Goal: Task Accomplishment & Management: Manage account settings

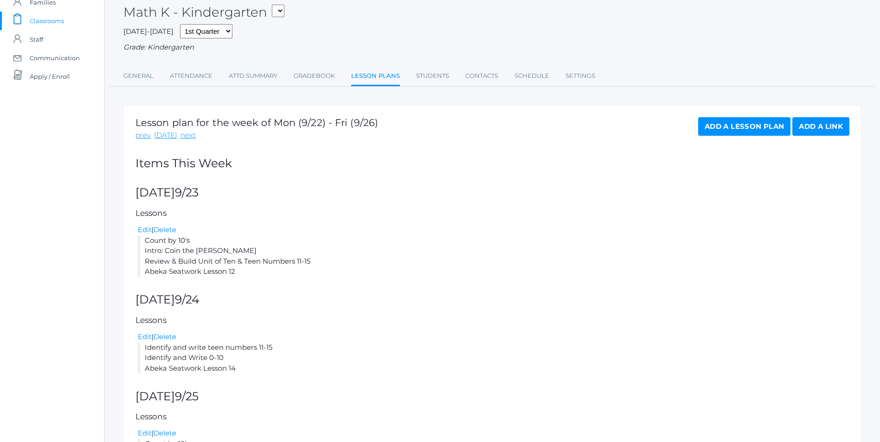
scroll to position [31, 0]
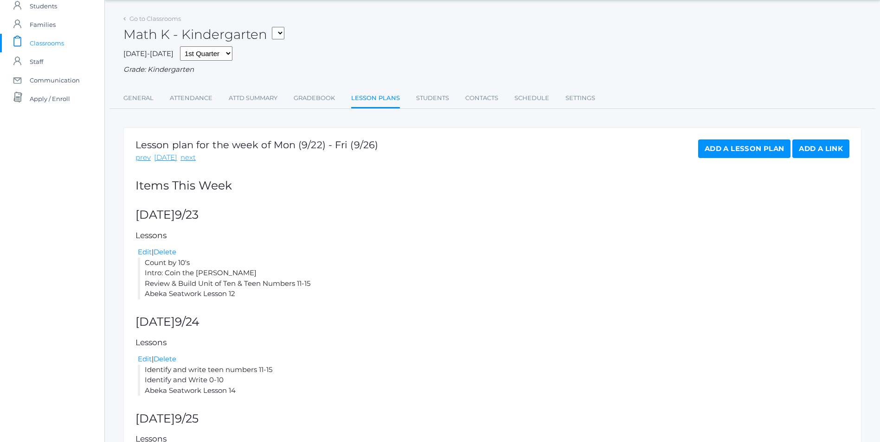
click at [284, 36] on select "KINDER - Phonics K Kindergarten KINDER - Literacy K Kindergarten KINDER - Bible…" at bounding box center [278, 33] width 13 height 13
select select "2556"
click at [275, 27] on select "KINDER - Phonics K Kindergarten KINDER - Literacy K Kindergarten KINDER - Bible…" at bounding box center [278, 33] width 13 height 13
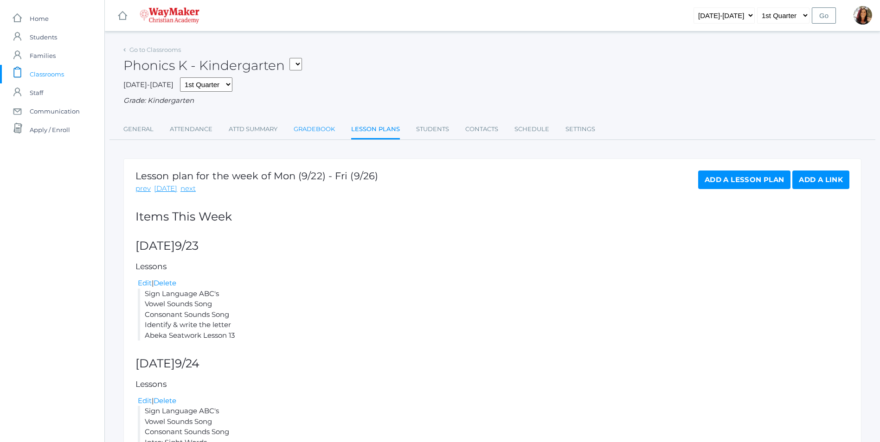
click at [309, 130] on link "Gradebook" at bounding box center [314, 129] width 41 height 19
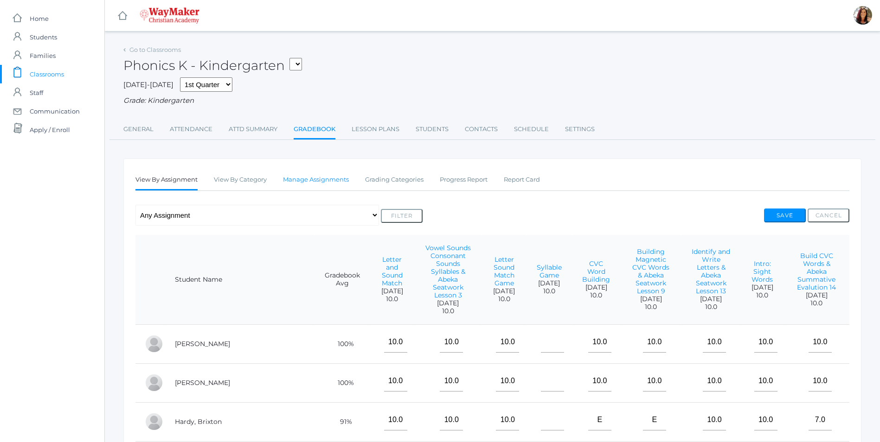
click at [312, 182] on link "Manage Assignments" at bounding box center [316, 180] width 66 height 19
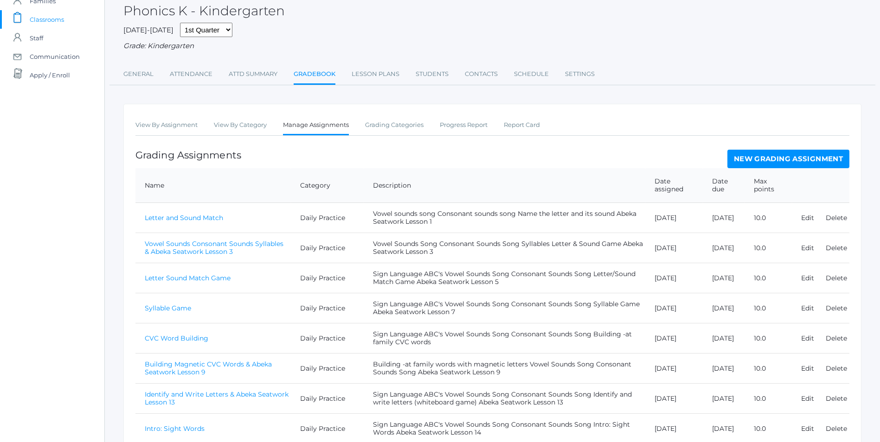
scroll to position [134, 0]
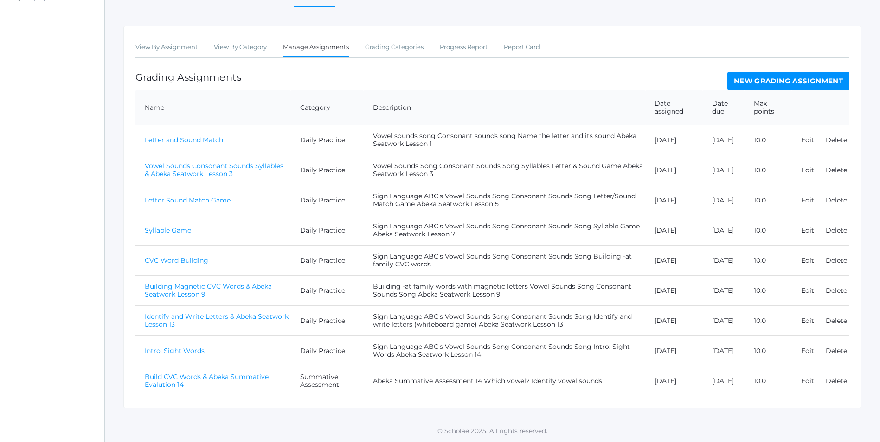
click at [247, 377] on link "Build CVC Words & Abeka Summative Evalution 14" at bounding box center [207, 381] width 124 height 16
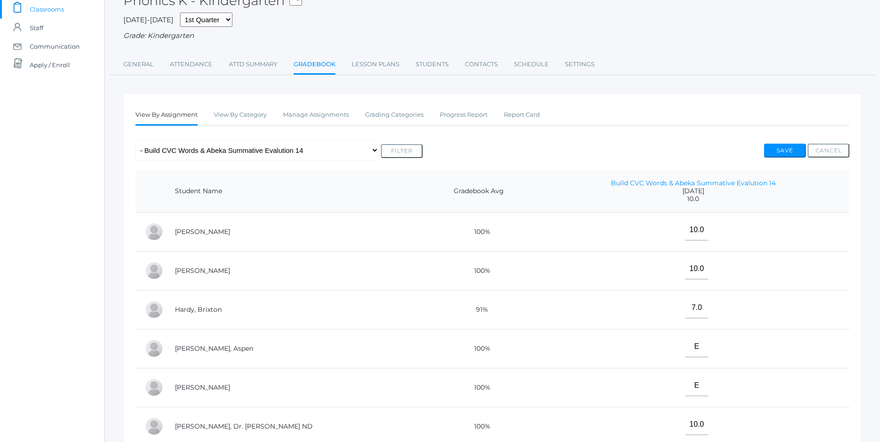
scroll to position [185, 0]
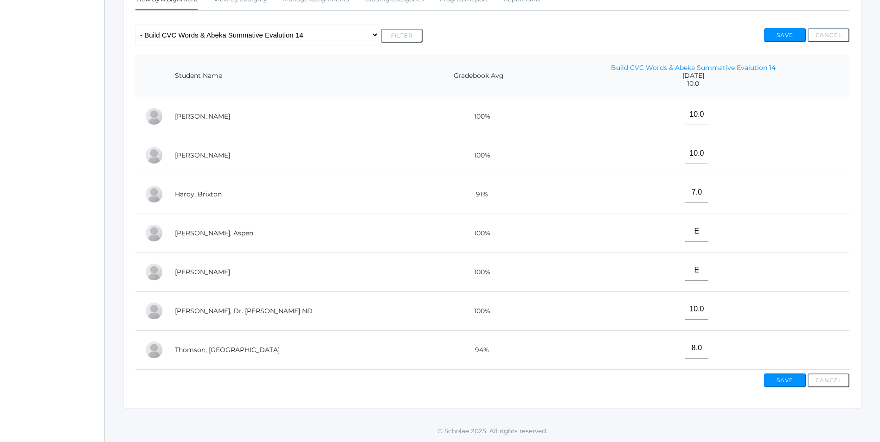
click at [694, 227] on td "E" at bounding box center [693, 233] width 312 height 39
click at [685, 231] on input"] "E" at bounding box center [696, 231] width 23 height 21
type input"] "7"
click at [790, 386] on button "Save" at bounding box center [785, 381] width 42 height 14
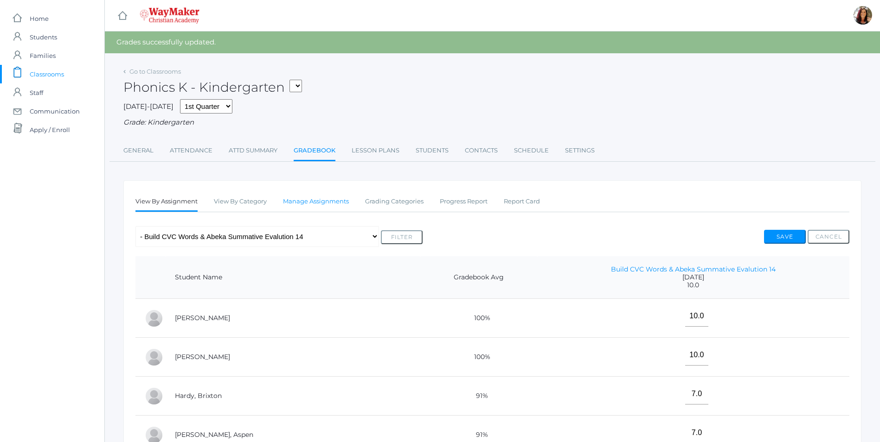
click at [326, 202] on link "Manage Assignments" at bounding box center [316, 201] width 66 height 19
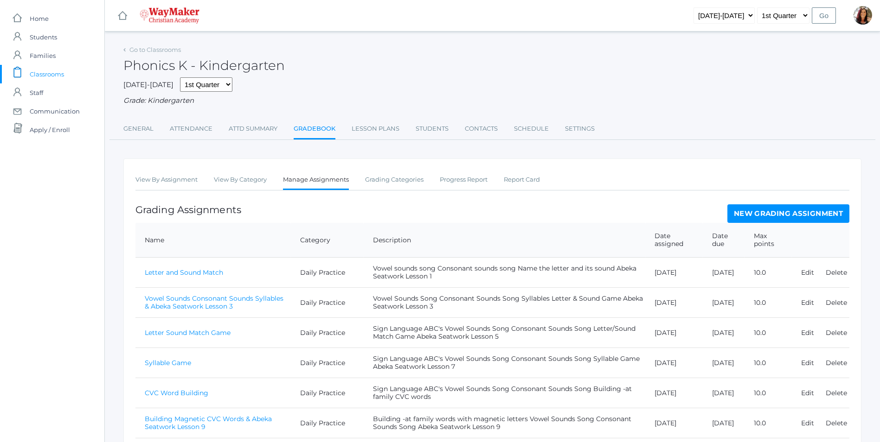
click at [796, 218] on link "New Grading Assignment" at bounding box center [788, 214] width 122 height 19
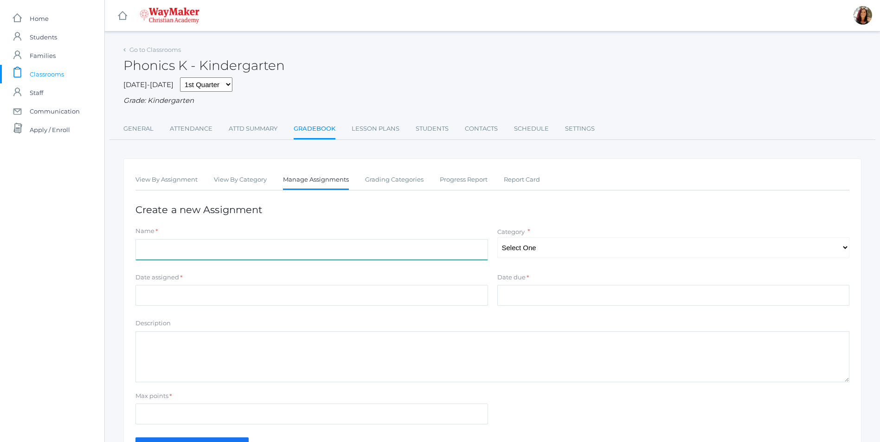
click at [193, 255] on input "Name" at bounding box center [311, 249] width 352 height 21
type input "Write & Identify Letter Names and Sounds"
click at [847, 251] on select "Select One Daily Practice Summative Assessment" at bounding box center [673, 247] width 352 height 21
select select "1104"
click at [497, 238] on select "Select One Daily Practice Summative Assessment" at bounding box center [673, 247] width 352 height 21
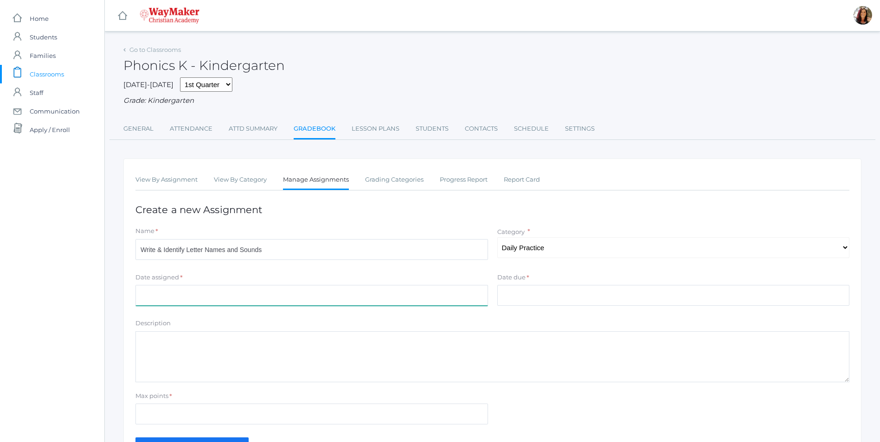
click at [214, 298] on input "Date assigned" at bounding box center [311, 295] width 352 height 21
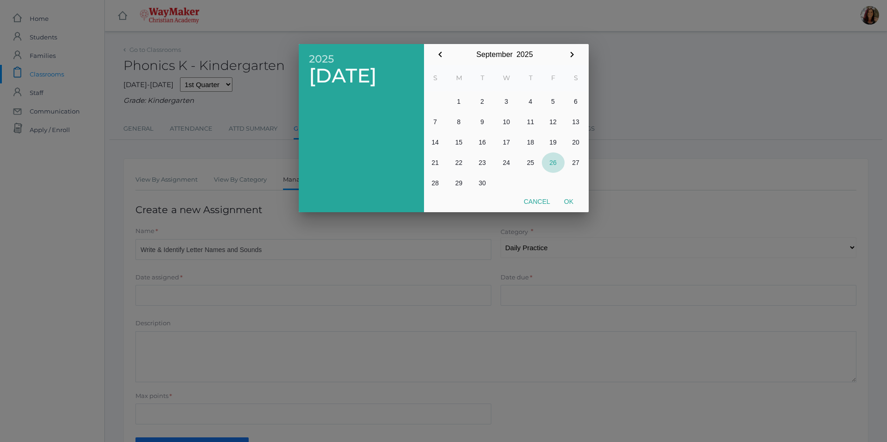
click at [550, 163] on button "26" at bounding box center [553, 163] width 23 height 20
click at [566, 201] on button "Ok" at bounding box center [568, 201] width 23 height 17
type input "2025-09-26"
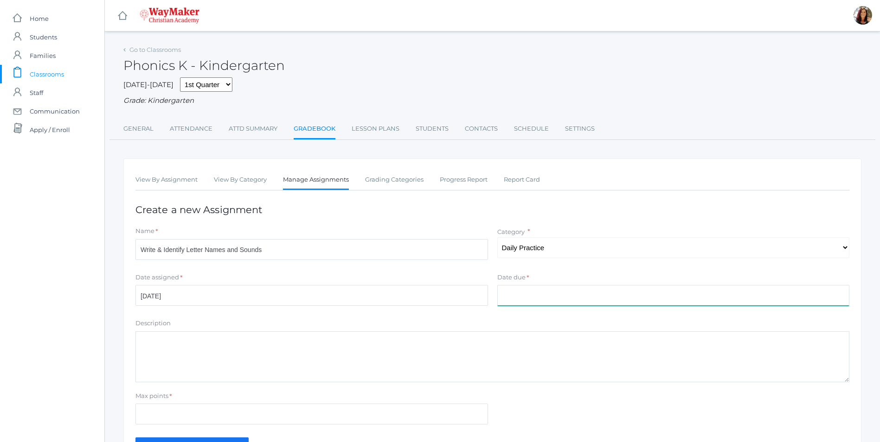
click at [530, 290] on input "Date due" at bounding box center [673, 295] width 352 height 21
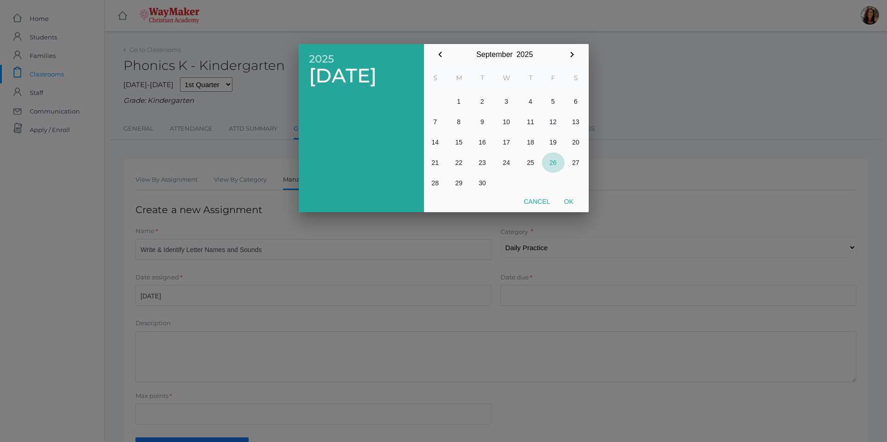
click at [555, 164] on button "26" at bounding box center [553, 163] width 23 height 20
click at [574, 204] on button "Ok" at bounding box center [568, 201] width 23 height 17
type input "2025-09-26"
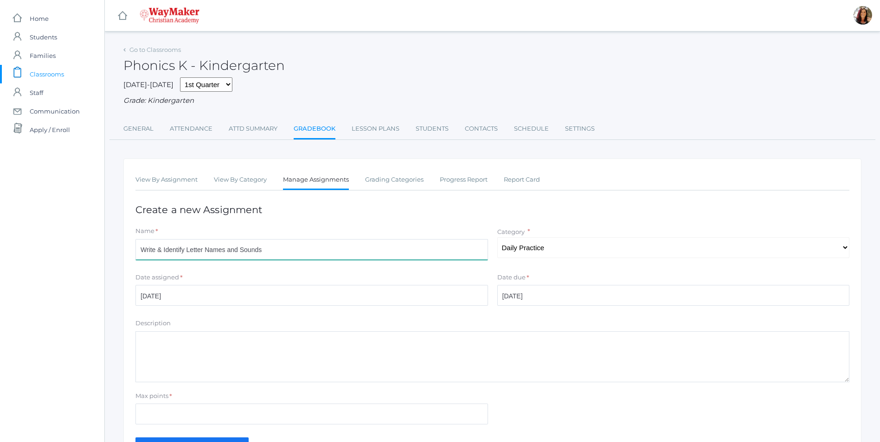
click at [306, 251] on input "Write & Identify Letter Names and Sounds" at bounding box center [311, 249] width 352 height 21
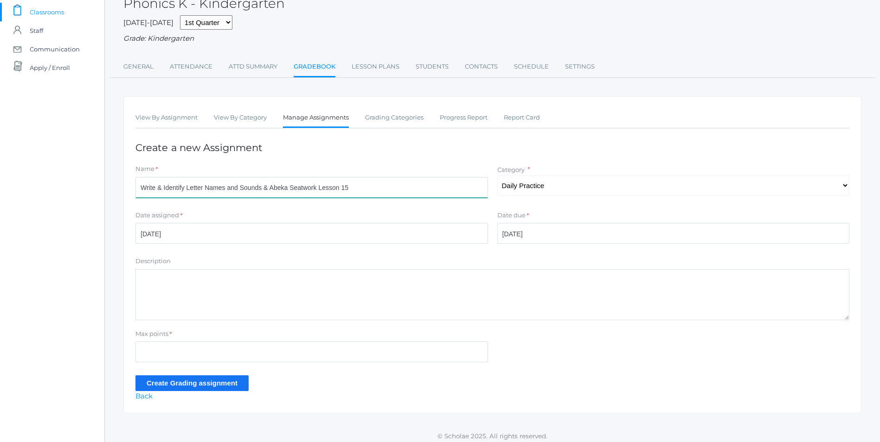
scroll to position [68, 0]
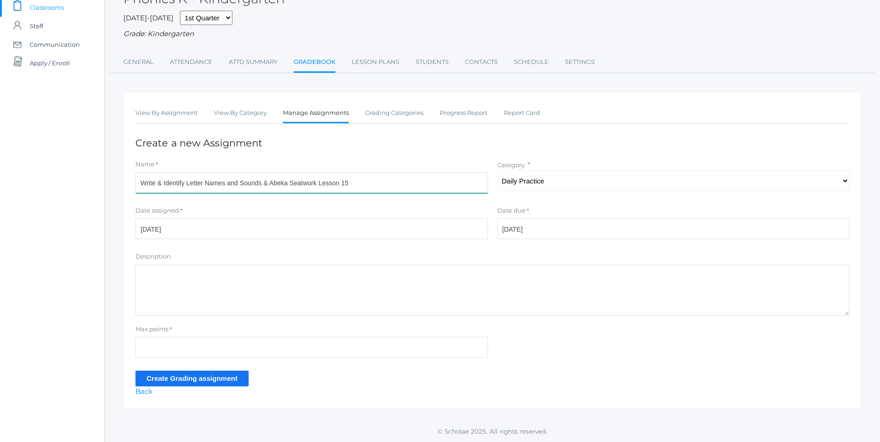
type input "Write & Identify Letter Names and Sounds & Abeka Seatwork Lesson 15"
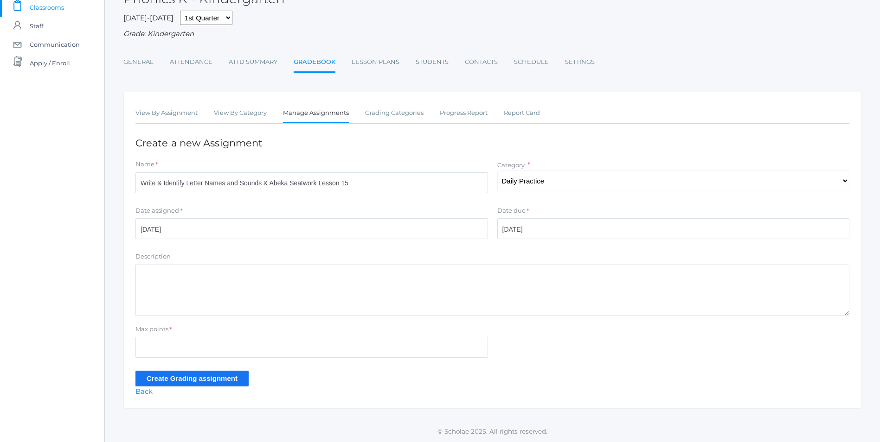
click at [161, 267] on textarea "Description" at bounding box center [492, 290] width 714 height 51
type textarea "A"
type textarea "Sign Language ABC's Vowel Sounds Song Consonant Sounds Song Write and identify …"
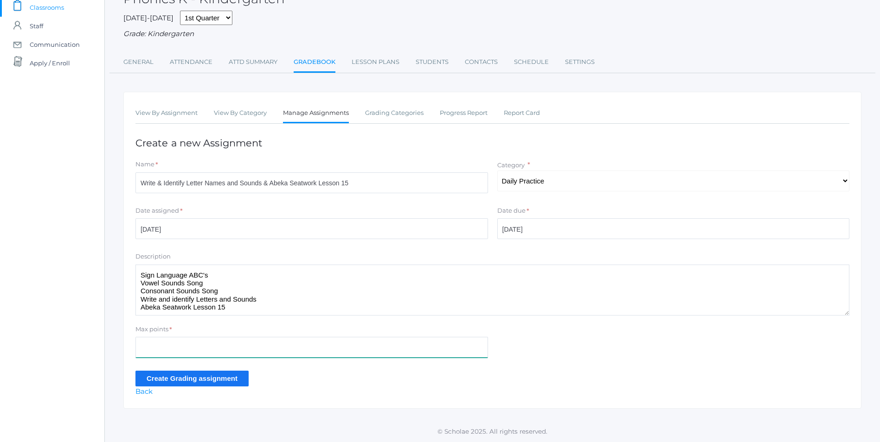
click at [147, 351] on input "Max points" at bounding box center [311, 347] width 352 height 21
type input "10"
click at [226, 379] on input "Create Grading assignment" at bounding box center [191, 378] width 113 height 15
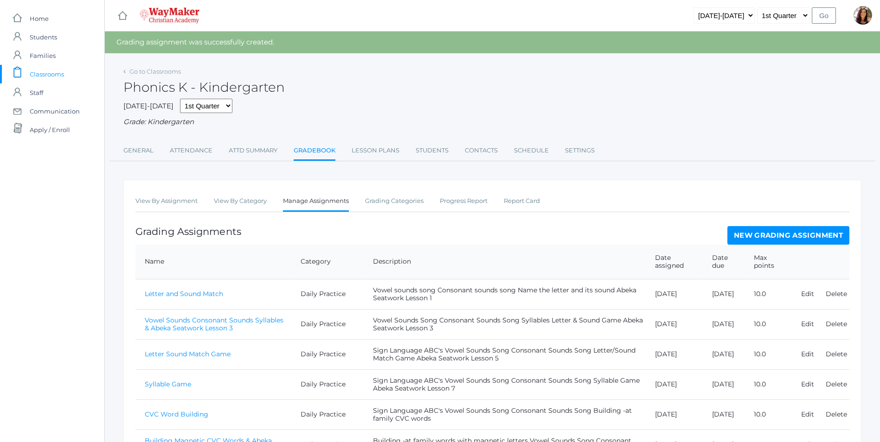
scroll to position [185, 0]
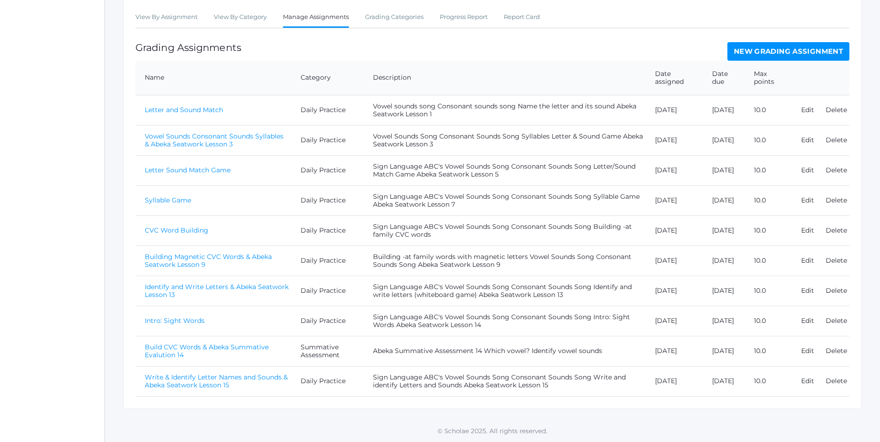
click at [256, 377] on link "Write & Identify Letter Names and Sounds & Abeka Seatwork Lesson 15" at bounding box center [216, 381] width 143 height 16
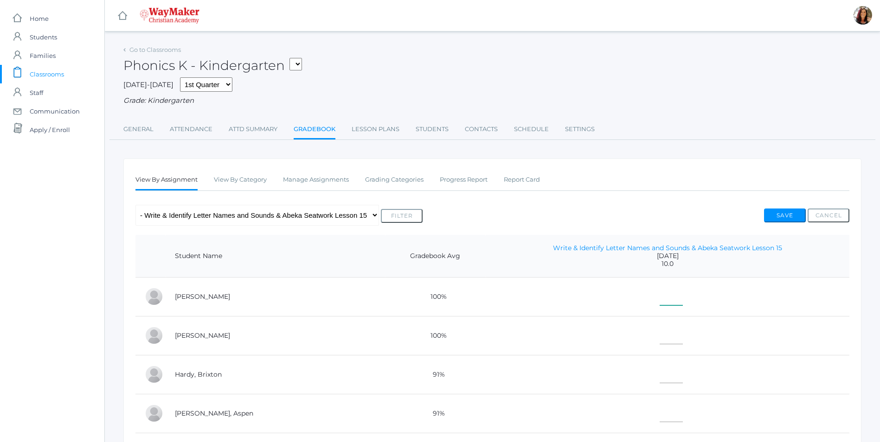
click at [659, 298] on input"] "text" at bounding box center [670, 295] width 23 height 21
type input"] "10"
click at [659, 340] on input"] "text" at bounding box center [670, 334] width 23 height 21
type input"] "10"
click at [659, 375] on input"] "text" at bounding box center [670, 373] width 23 height 21
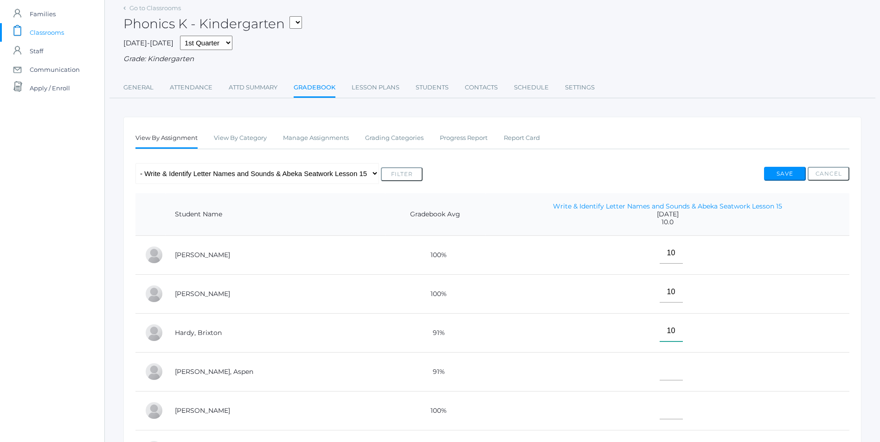
scroll to position [93, 0]
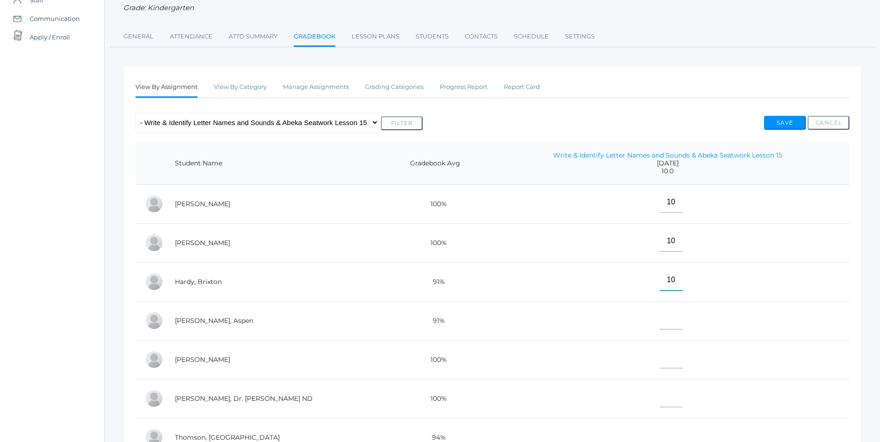
type input"] "10"
click at [659, 329] on input"] "text" at bounding box center [670, 319] width 23 height 21
type input"] "10"
click at [659, 390] on input"] "text" at bounding box center [670, 397] width 23 height 21
click at [659, 363] on input"] "text" at bounding box center [670, 358] width 23 height 21
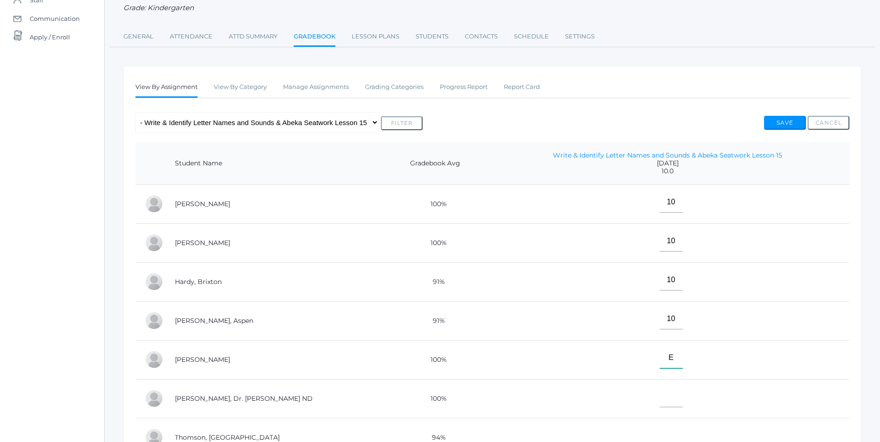
type input"] "E"
click at [659, 405] on input"] "text" at bounding box center [670, 397] width 23 height 21
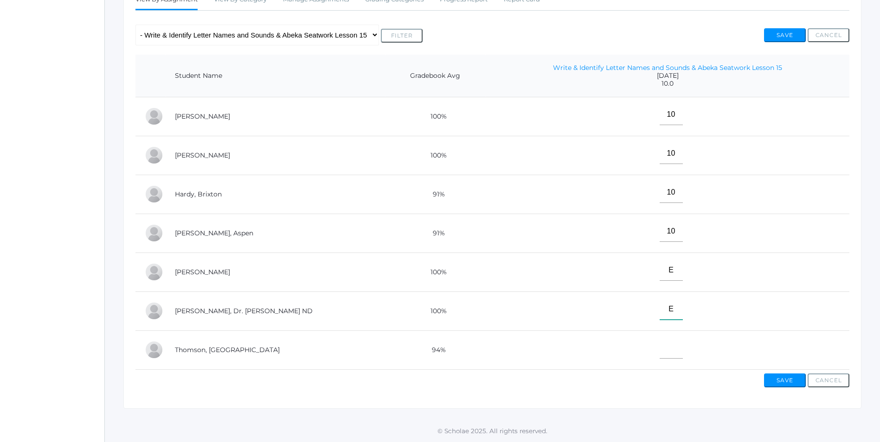
scroll to position [185, 0]
type input"] "E"
click at [659, 346] on input"] "text" at bounding box center [670, 348] width 23 height 21
type input"] "10"
click at [793, 382] on button "Save" at bounding box center [785, 381] width 42 height 14
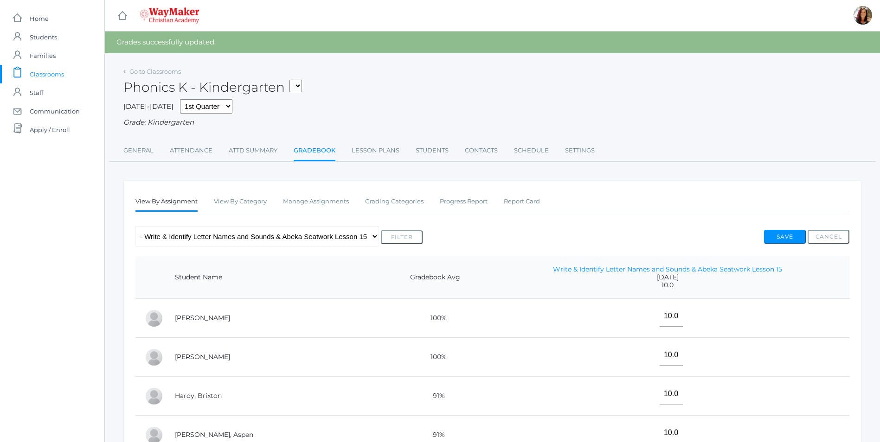
click at [302, 83] on select "KINDER - Phonics K Kindergarten KINDER - Literacy K Kindergarten KINDER - [DEMO…" at bounding box center [295, 86] width 13 height 13
select select "2557"
click at [293, 80] on select "KINDER - Phonics K Kindergarten KINDER - Literacy K Kindergarten KINDER - [DEMO…" at bounding box center [295, 86] width 13 height 13
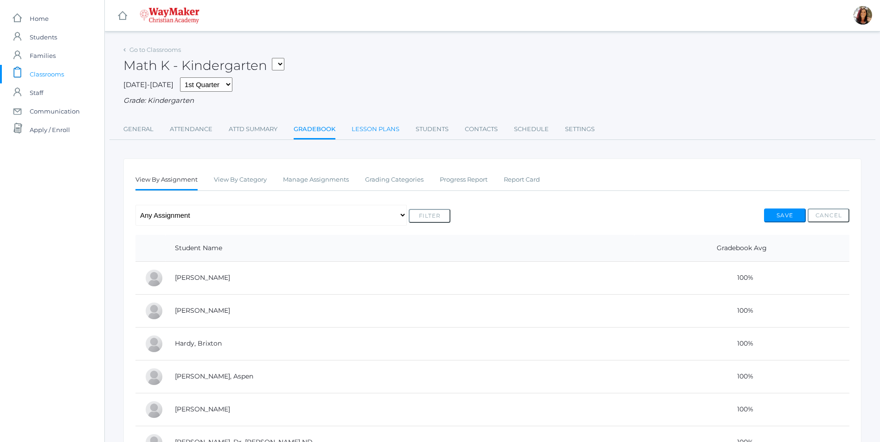
click at [366, 132] on link "Lesson Plans" at bounding box center [376, 129] width 48 height 19
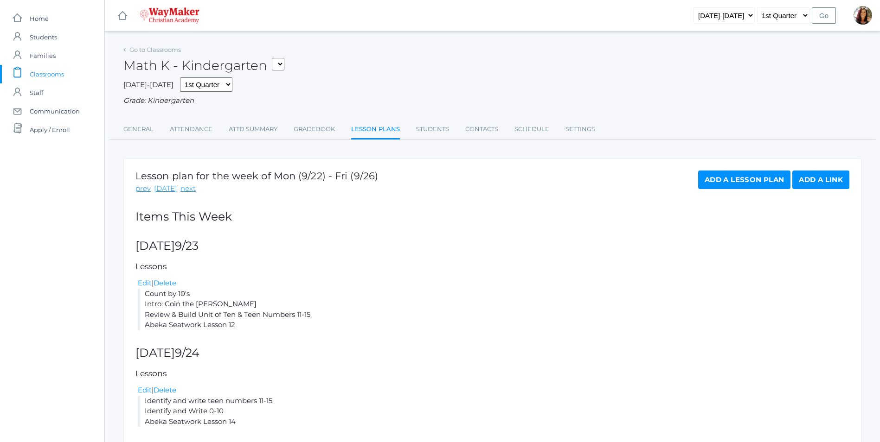
scroll to position [232, 0]
